Goal: Obtain resource: Download file/media

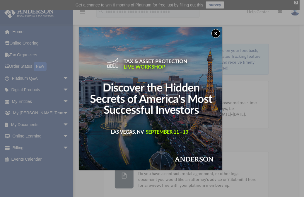
click at [215, 35] on button "x" at bounding box center [215, 33] width 9 height 9
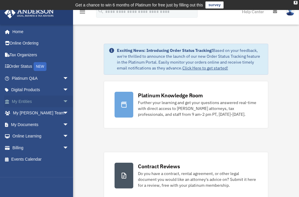
click at [30, 100] on link "My Entities arrow_drop_down" at bounding box center [40, 101] width 73 height 12
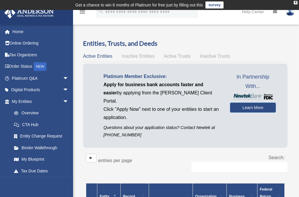
scroll to position [172, 0]
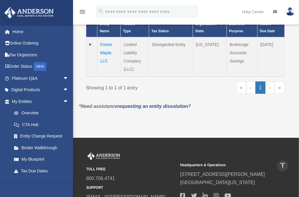
click at [104, 42] on td "Forest Maple, LLC" at bounding box center [108, 56] width 23 height 39
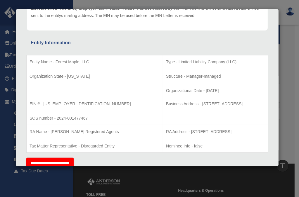
scroll to position [94, 0]
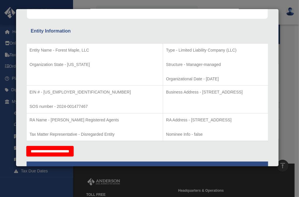
click at [80, 86] on td "EIN # - 99-3646241 SOS number - 2024-001477467" at bounding box center [95, 99] width 137 height 28
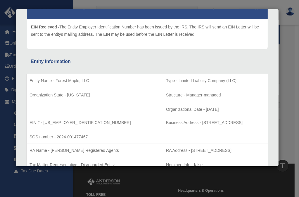
scroll to position [0, 0]
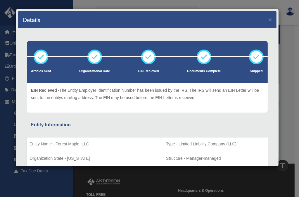
click at [266, 15] on div "Details ×" at bounding box center [147, 19] width 259 height 17
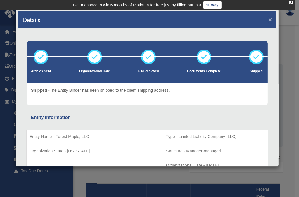
click at [269, 18] on button "×" at bounding box center [271, 19] width 4 height 6
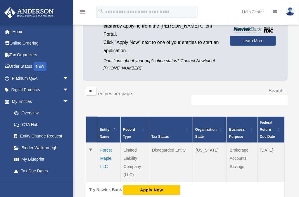
scroll to position [70, 0]
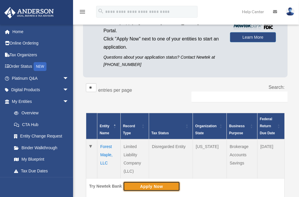
click at [149, 181] on button "Apply Now" at bounding box center [151, 186] width 57 height 10
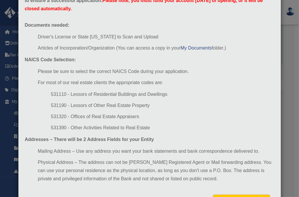
scroll to position [47, 0]
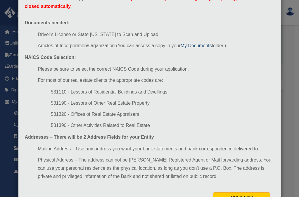
click at [198, 44] on link "My Documents" at bounding box center [196, 45] width 31 height 5
click at [196, 45] on link "My Documents" at bounding box center [196, 45] width 31 height 5
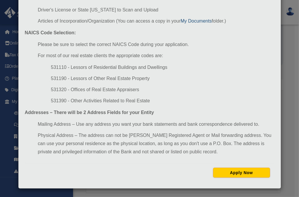
scroll to position [71, 0]
click at [235, 173] on button "Apply Now" at bounding box center [241, 172] width 57 height 10
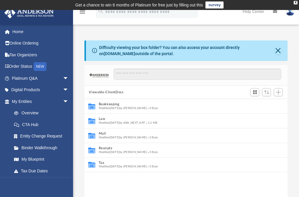
scroll to position [128, 199]
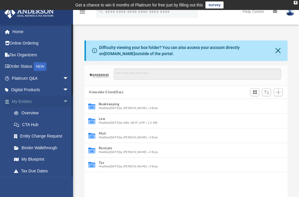
click at [63, 100] on span "arrow_drop_down" at bounding box center [69, 101] width 12 height 12
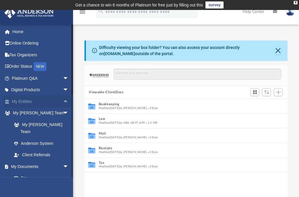
click at [63, 99] on span "arrow_drop_up" at bounding box center [69, 101] width 12 height 12
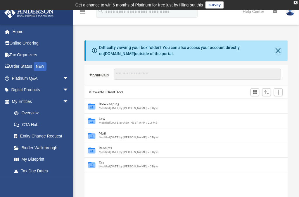
scroll to position [12, 0]
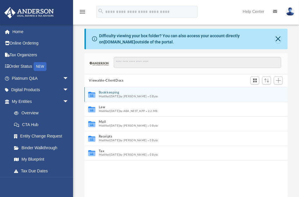
click at [103, 95] on span "Modified [DATE] by [PERSON_NAME]" at bounding box center [123, 96] width 48 height 3
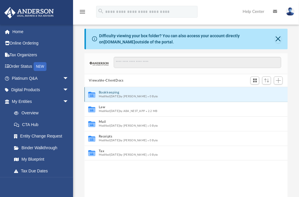
click at [94, 95] on icon "grid" at bounding box center [91, 95] width 7 height 4
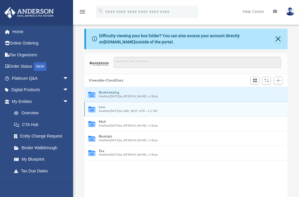
click at [93, 109] on icon "grid" at bounding box center [91, 110] width 7 height 4
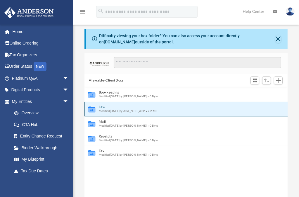
click at [108, 112] on span "Modified [DATE] by ABA_NEST_APP" at bounding box center [122, 110] width 47 height 3
click at [82, 12] on icon "menu" at bounding box center [82, 11] width 7 height 7
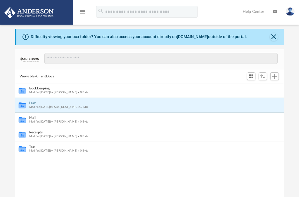
scroll to position [128, 265]
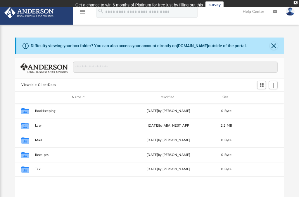
scroll to position [128, 265]
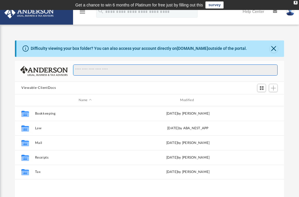
click at [124, 68] on input "Search files and folders" at bounding box center [175, 69] width 205 height 11
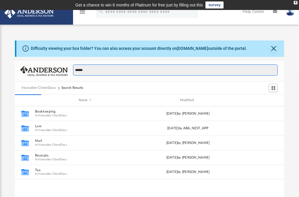
click at [124, 68] on input "******" at bounding box center [175, 69] width 205 height 11
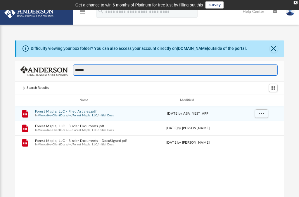
type input "*******"
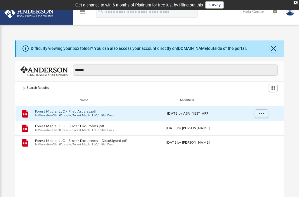
click at [61, 112] on button "Forest Maple, LLC - Filed Articles.pdf" at bounding box center [85, 112] width 100 height 4
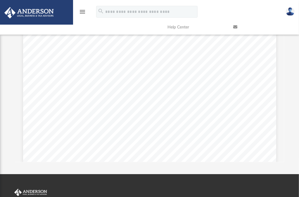
scroll to position [0, 0]
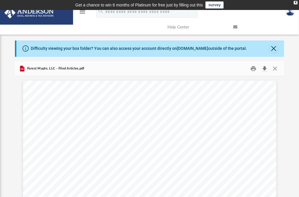
click at [264, 67] on button "Download" at bounding box center [264, 68] width 11 height 9
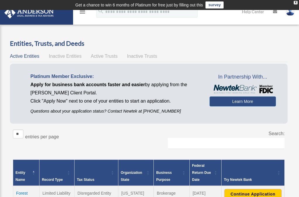
scroll to position [82, 0]
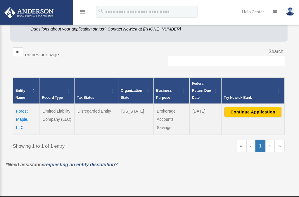
click at [22, 116] on td "Forest Maple, LLC" at bounding box center [26, 119] width 26 height 31
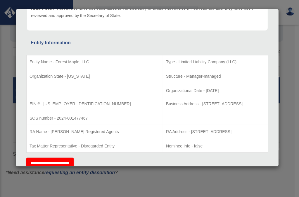
scroll to position [0, 0]
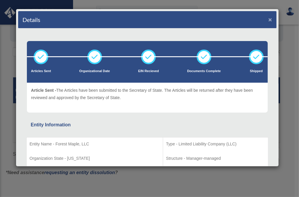
click at [269, 17] on button "×" at bounding box center [271, 19] width 4 height 6
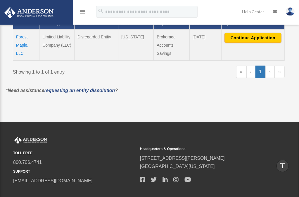
scroll to position [168, 0]
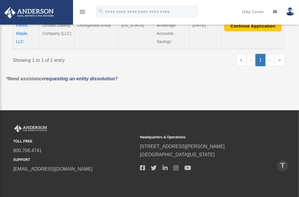
click at [251, 59] on link "‹" at bounding box center [251, 60] width 9 height 12
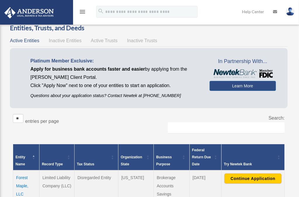
scroll to position [0, 0]
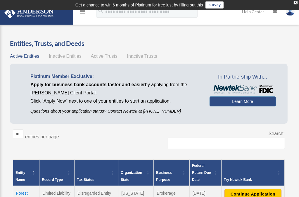
click at [82, 13] on icon "menu" at bounding box center [82, 11] width 7 height 7
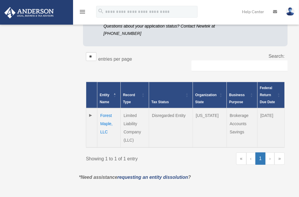
scroll to position [113, 0]
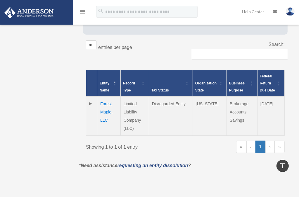
click at [242, 140] on link "«" at bounding box center [241, 146] width 10 height 12
